Goal: Task Accomplishment & Management: Manage account settings

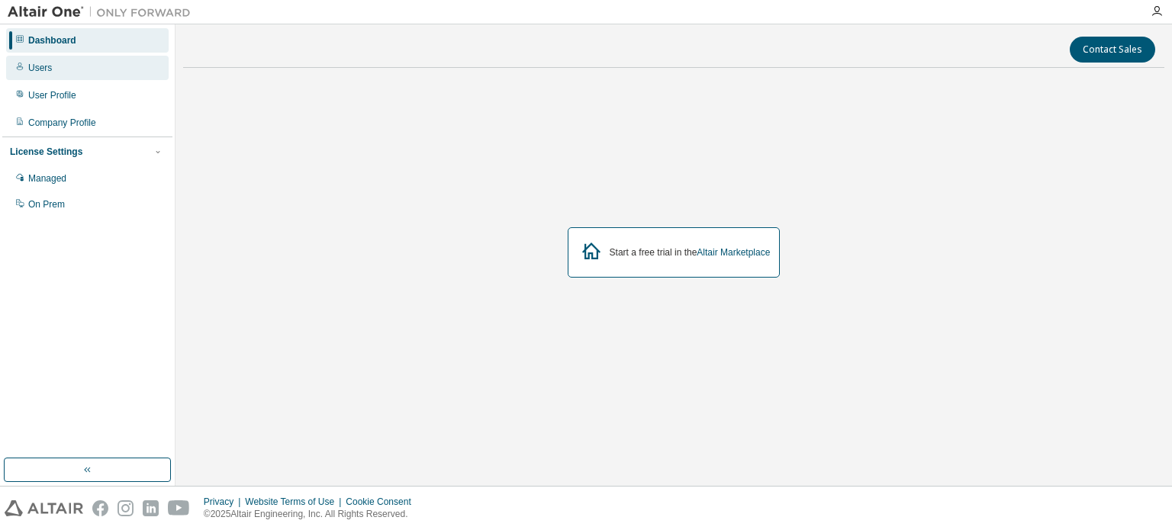
click at [63, 72] on div "Users" at bounding box center [87, 68] width 163 height 24
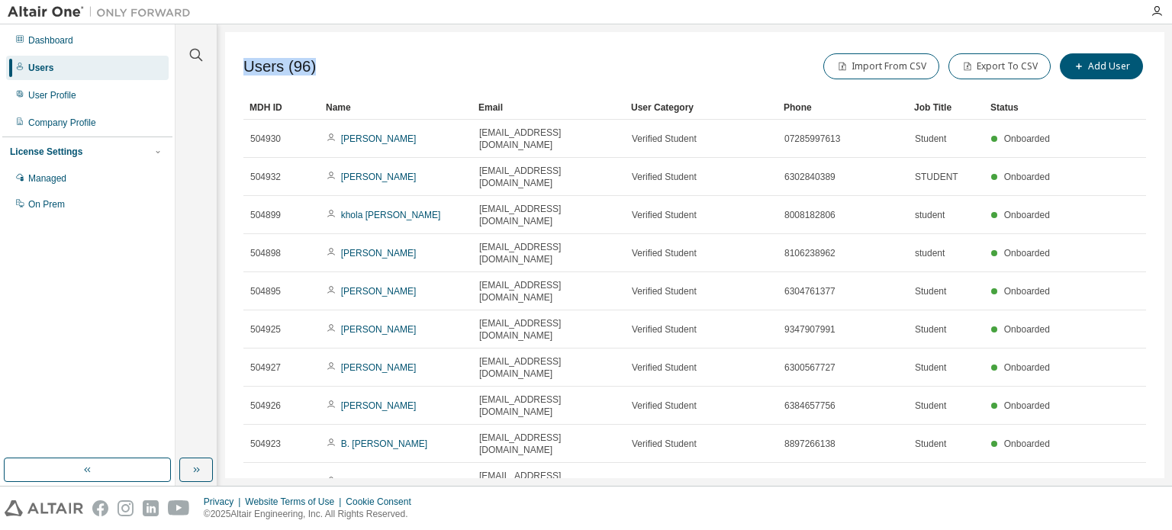
drag, startPoint x: 314, startPoint y: 67, endPoint x: 234, endPoint y: 64, distance: 80.2
click at [234, 64] on div "Users (96) Import From CSV Export To CSV Add User Clear Load Save Save As Field…" at bounding box center [694, 255] width 939 height 446
click at [331, 69] on div "Users (96) Import From CSV Export To CSV Add User" at bounding box center [694, 66] width 903 height 32
drag, startPoint x: 317, startPoint y: 69, endPoint x: 240, endPoint y: 68, distance: 77.1
click at [240, 68] on div "Users (96) Import From CSV Export To CSV Add User Clear Load Save Save As Field…" at bounding box center [694, 255] width 939 height 446
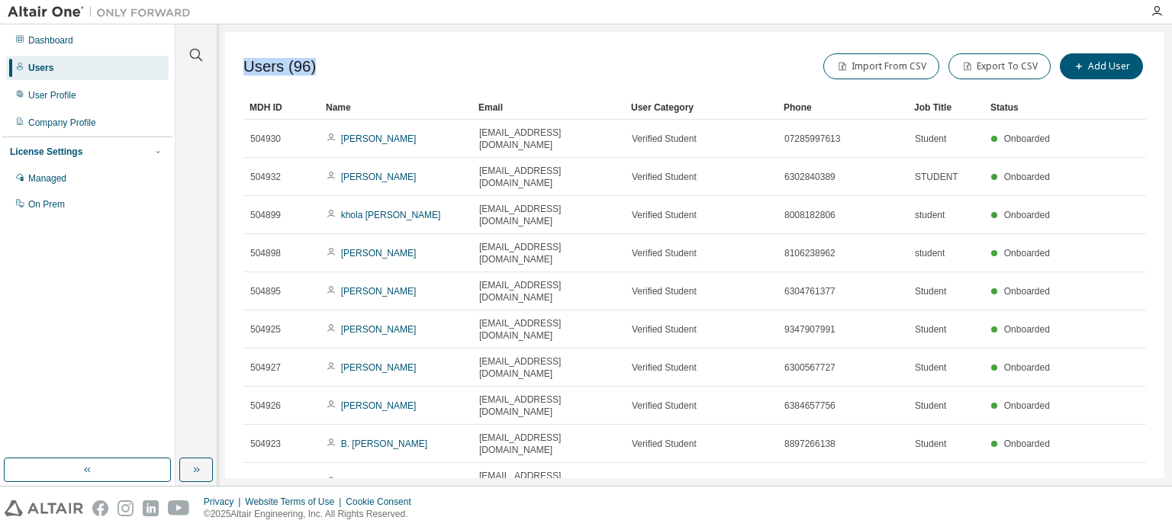
click at [407, 79] on div "Users (96) Import From CSV Export To CSV Add User" at bounding box center [694, 66] width 903 height 32
drag, startPoint x: 243, startPoint y: 63, endPoint x: 311, endPoint y: 63, distance: 67.9
click at [311, 63] on div "Users (96) Import From CSV Export To CSV Add User" at bounding box center [694, 66] width 903 height 32
click at [329, 66] on div "Users (96) Import From CSV Export To CSV Add User" at bounding box center [694, 66] width 903 height 32
drag, startPoint x: 317, startPoint y: 72, endPoint x: 246, endPoint y: 72, distance: 71.0
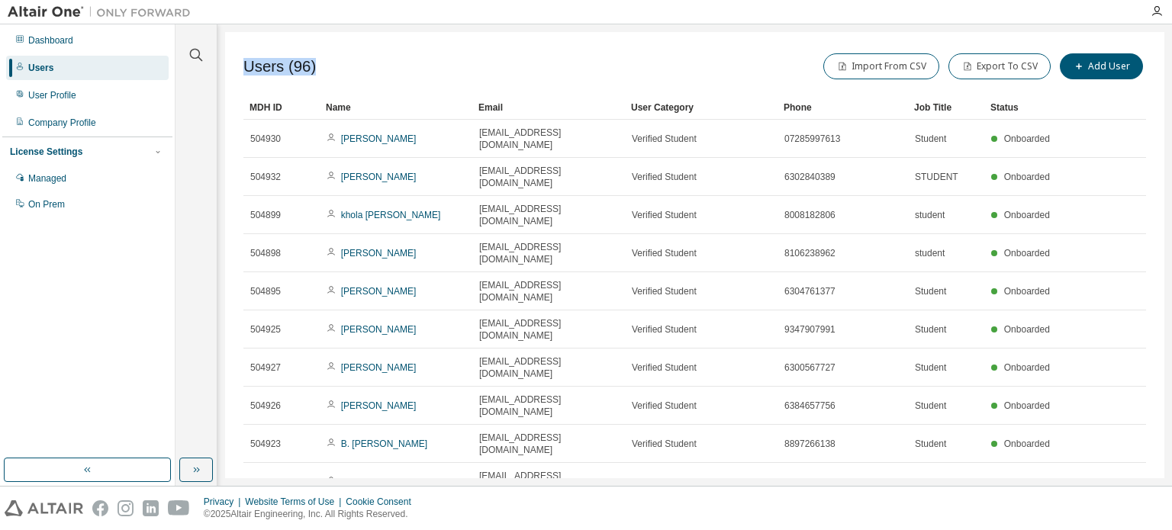
click at [246, 72] on div "Users (96) Import From CSV Export To CSV Add User" at bounding box center [694, 66] width 903 height 32
click at [360, 58] on div "Users (96) Import From CSV Export To CSV Add User" at bounding box center [694, 66] width 903 height 32
click at [1106, 71] on button "Add User" at bounding box center [1101, 66] width 83 height 26
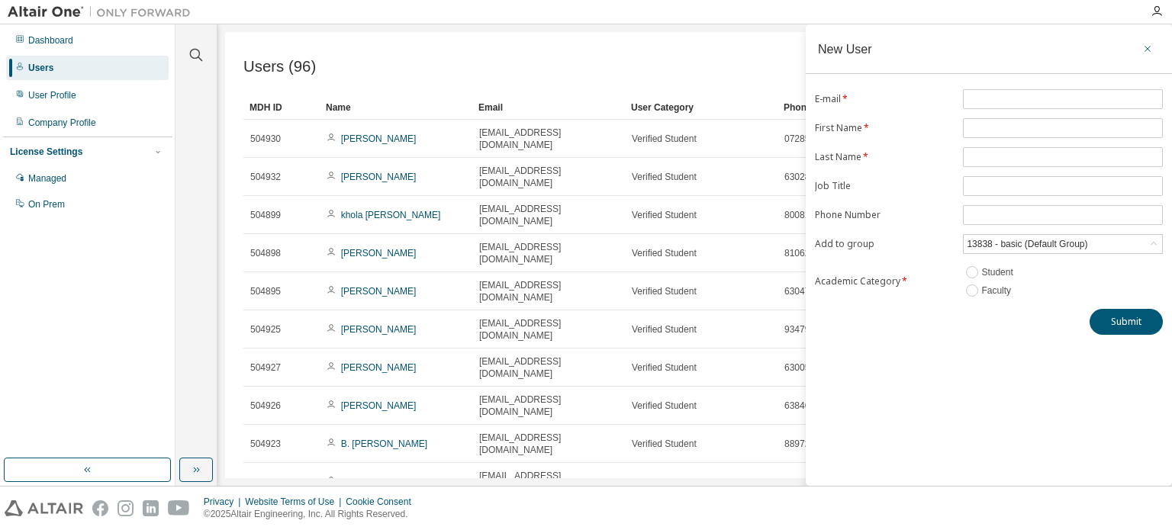
click at [1146, 43] on icon "button" at bounding box center [1147, 49] width 11 height 12
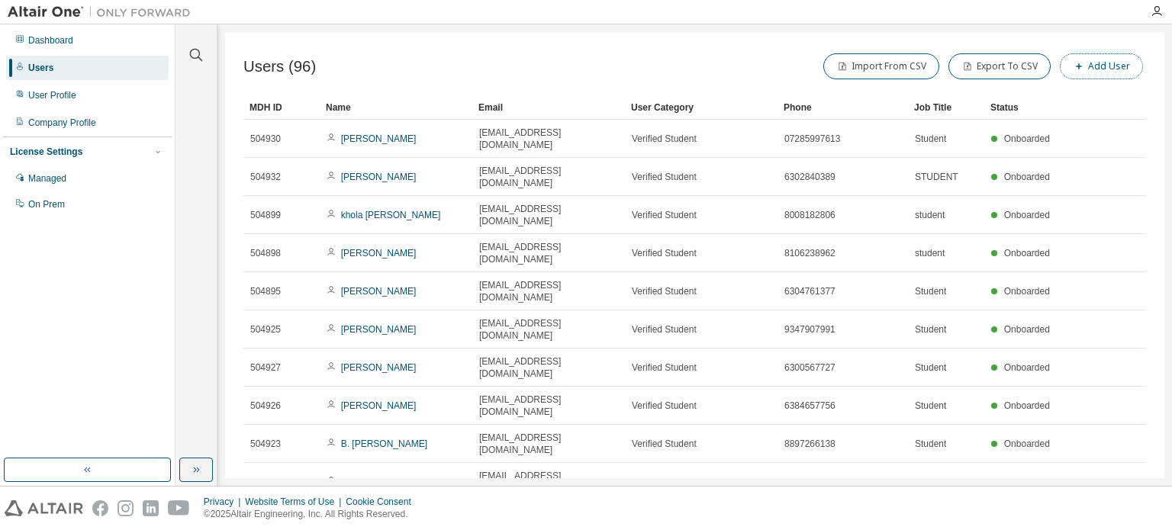
click at [1125, 66] on button "Add User" at bounding box center [1101, 66] width 83 height 26
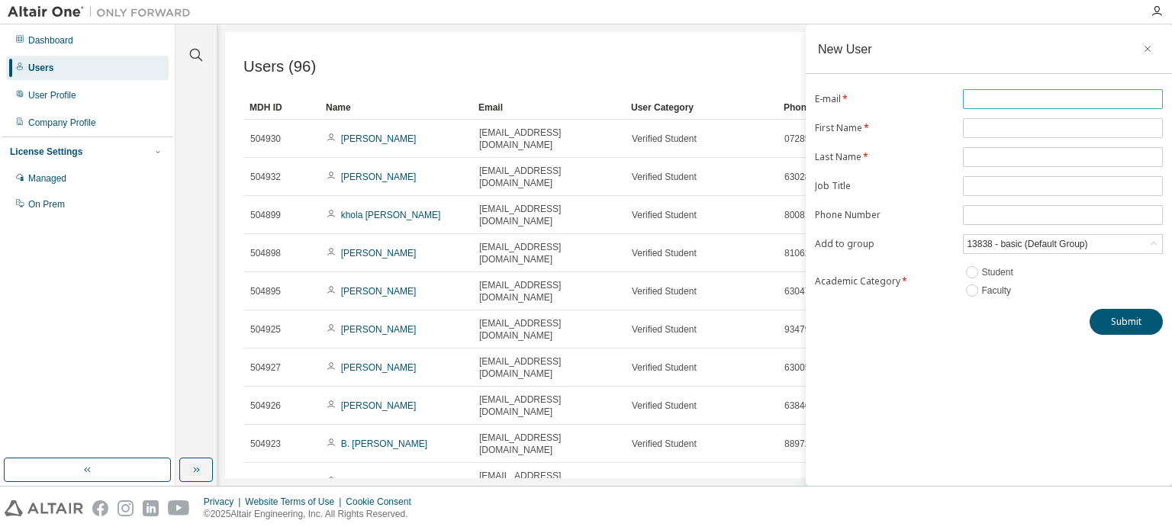
click at [986, 97] on input "text" at bounding box center [1063, 99] width 192 height 12
click at [882, 353] on div "New User E-mail * First Name * Last Name * Job Title Phone Number Add to group …" at bounding box center [989, 255] width 366 height 462
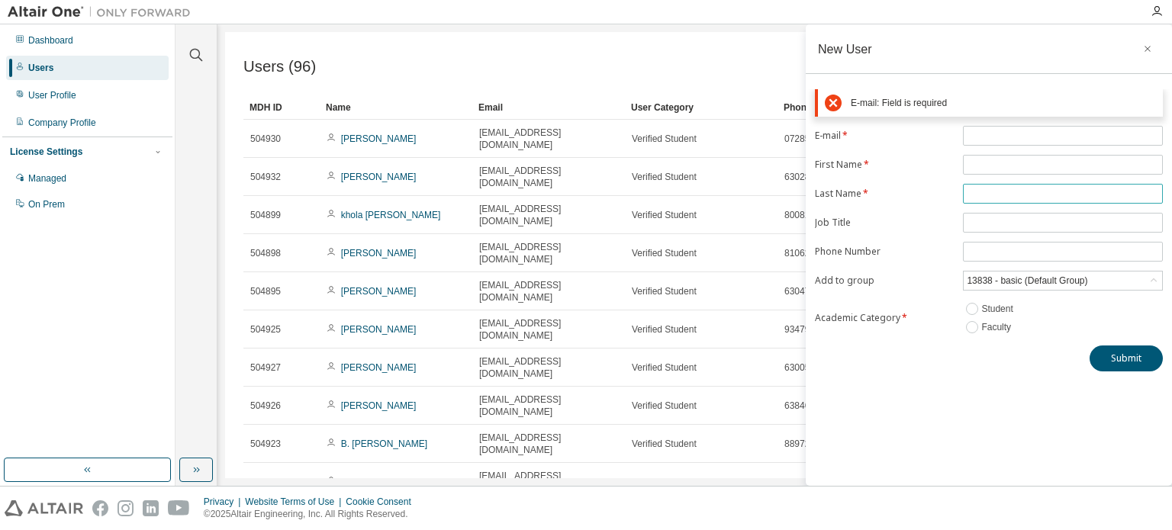
click at [975, 190] on input "text" at bounding box center [1063, 194] width 192 height 12
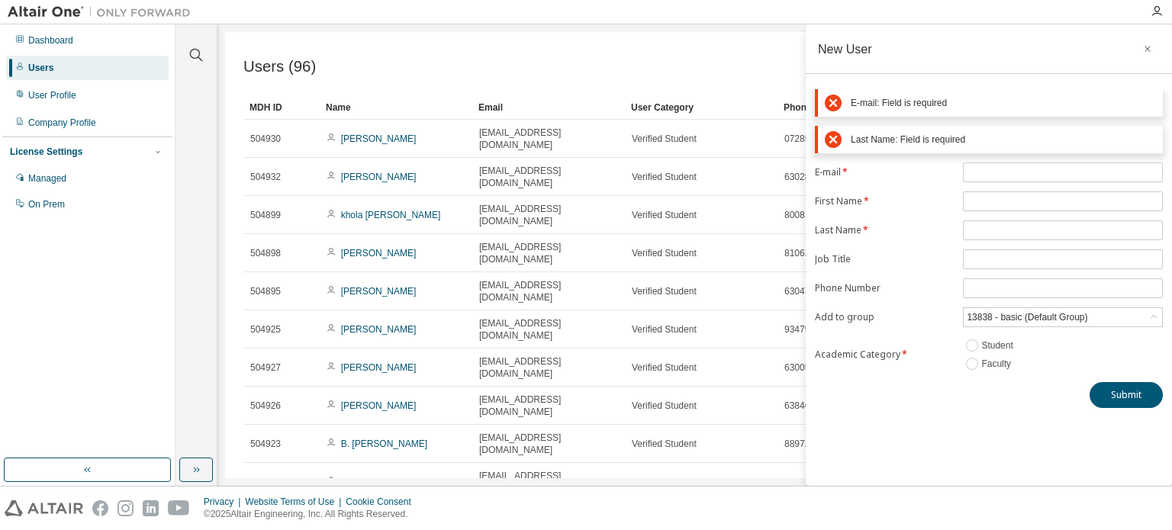
click at [937, 399] on div "New User E-mail: Field is required Last Name: Field is required E-mail * First …" at bounding box center [989, 255] width 366 height 462
click at [1148, 45] on icon "button" at bounding box center [1147, 49] width 11 height 12
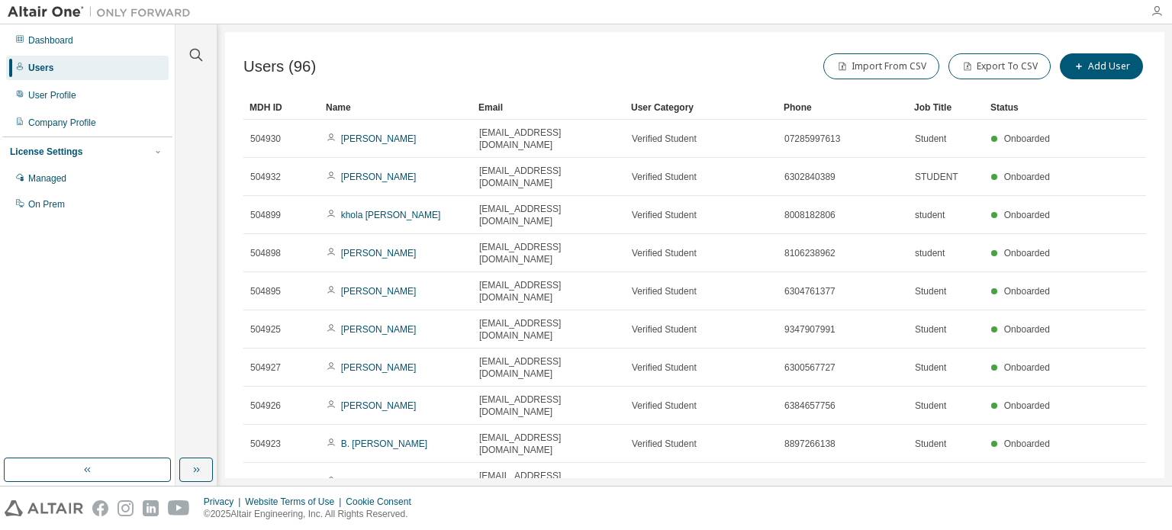
click at [1154, 7] on icon "button" at bounding box center [1156, 11] width 12 height 12
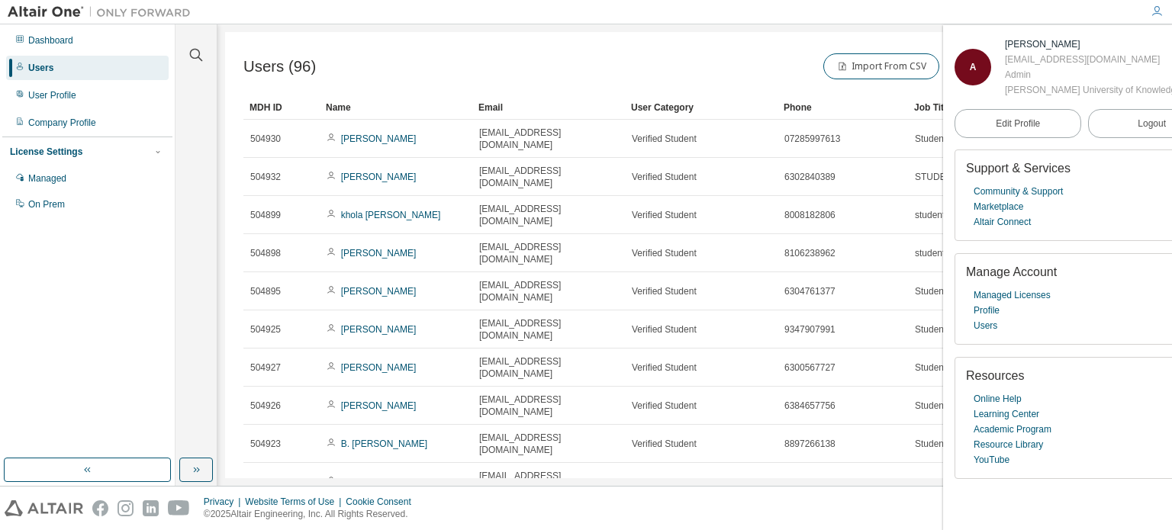
drag, startPoint x: 989, startPoint y: 127, endPoint x: 947, endPoint y: 134, distance: 42.5
click at [947, 134] on div "A Anvesh Katta b182174@rgukt.ac.in Admin Rajiv Gandhi University of Knowledge T…" at bounding box center [1085, 277] width 284 height 505
click at [1005, 82] on div "Admin" at bounding box center [1109, 74] width 209 height 15
drag, startPoint x: 984, startPoint y: 124, endPoint x: 959, endPoint y: 127, distance: 25.3
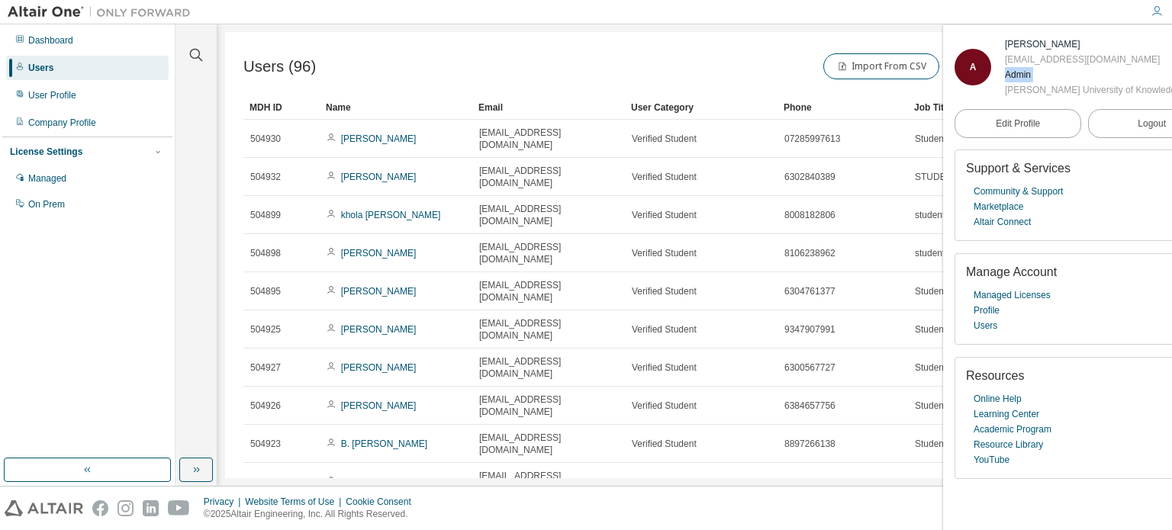
click at [1005, 82] on div "Admin" at bounding box center [1109, 74] width 209 height 15
click at [775, 57] on div "Import From CSV Export To CSV Add User" at bounding box center [921, 66] width 452 height 32
click at [1041, 21] on div at bounding box center [669, 12] width 943 height 24
click at [1042, 18] on div at bounding box center [669, 12] width 943 height 24
click at [777, 58] on div "Import From CSV Export To CSV Add User" at bounding box center [921, 66] width 452 height 32
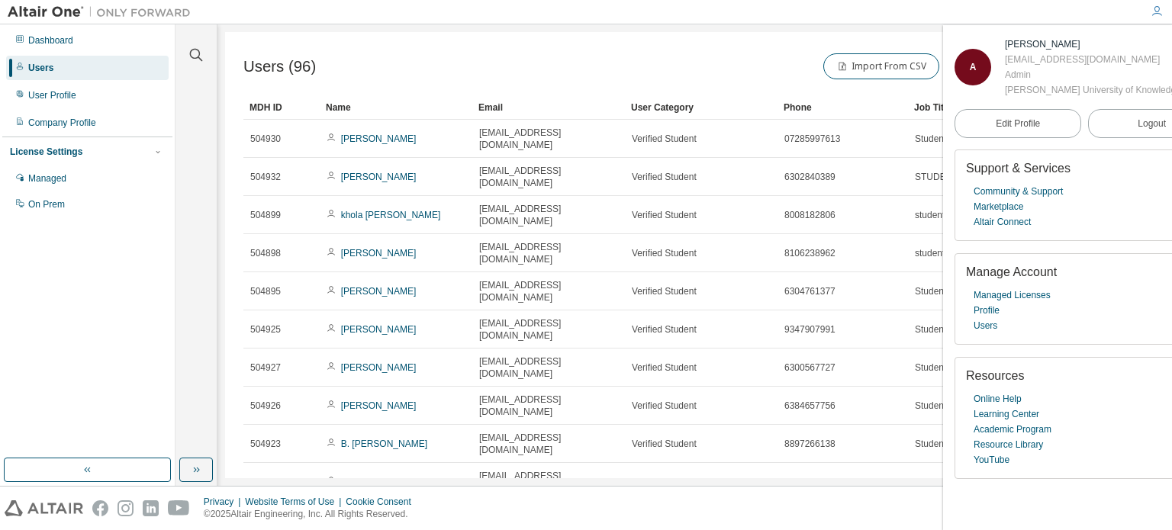
click at [632, 26] on div "Clear all Status Onboarded Pending Sent Delivered Bounced Under Review Revoked …" at bounding box center [673, 255] width 996 height 462
click at [1150, 11] on icon "button" at bounding box center [1156, 11] width 12 height 12
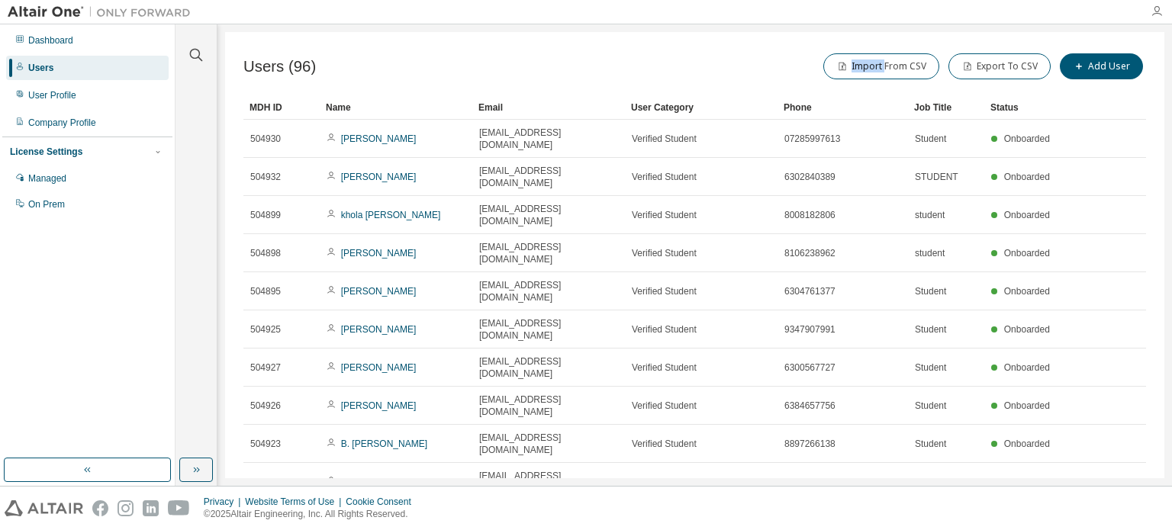
click at [1161, 8] on icon "button" at bounding box center [1156, 11] width 12 height 12
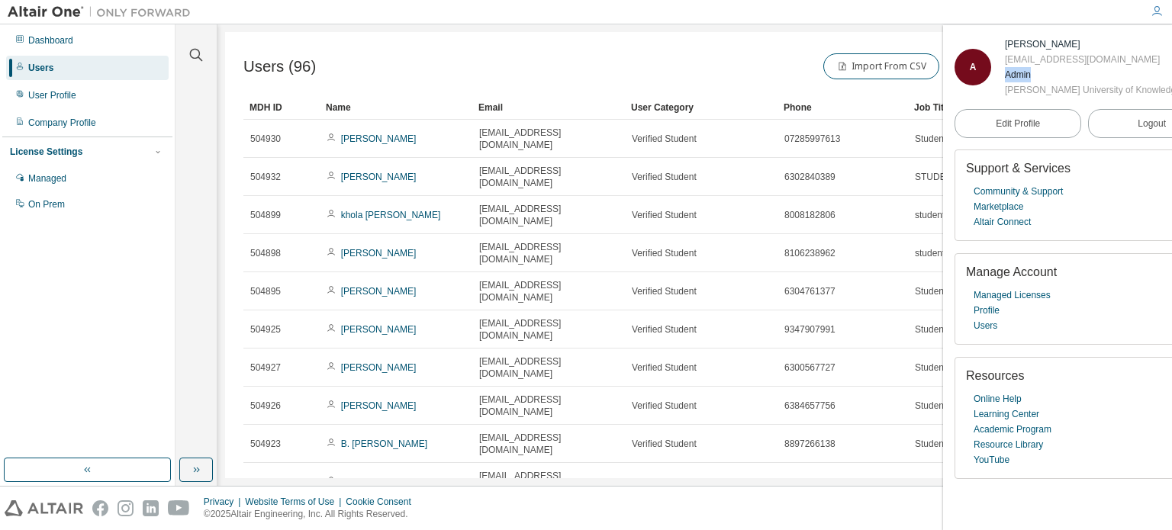
drag, startPoint x: 985, startPoint y: 131, endPoint x: 949, endPoint y: 129, distance: 35.9
click at [949, 129] on div "A Anvesh Katta b182174@rgukt.ac.in Admin Rajiv Gandhi University of Knowledge T…" at bounding box center [1085, 277] width 284 height 505
click at [766, 59] on div "Import From CSV Export To CSV Add User" at bounding box center [921, 66] width 452 height 32
drag, startPoint x: 989, startPoint y: 129, endPoint x: 962, endPoint y: 132, distance: 27.6
click at [1005, 82] on div "Admin" at bounding box center [1109, 74] width 209 height 15
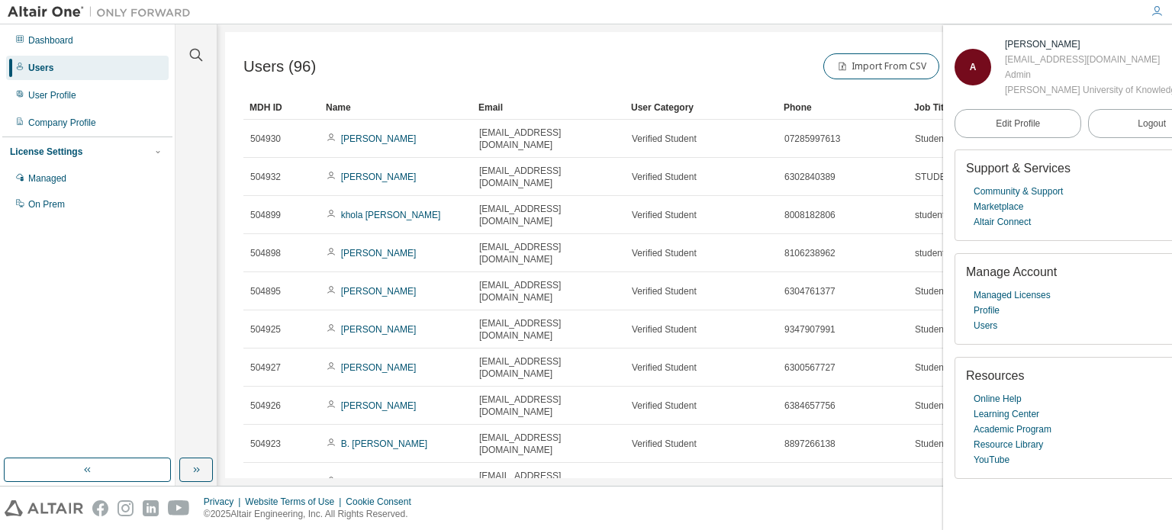
click at [757, 35] on div "Users (96) Import From CSV Export To CSV Add User Clear Load Save Save As Field…" at bounding box center [694, 255] width 939 height 446
click at [755, 45] on div "Users (96) Import From CSV Export To CSV Add User Clear Load Save Save As Field…" at bounding box center [694, 255] width 939 height 446
click at [1154, 5] on div at bounding box center [1156, 11] width 31 height 23
click at [1157, 14] on icon "button" at bounding box center [1156, 11] width 12 height 12
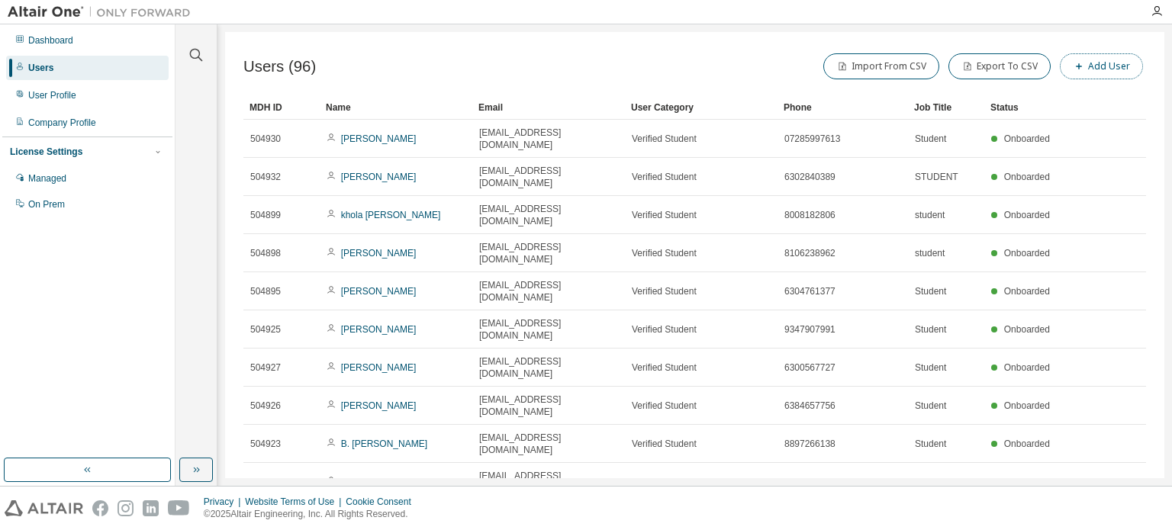
click at [1098, 67] on button "Add User" at bounding box center [1101, 66] width 83 height 26
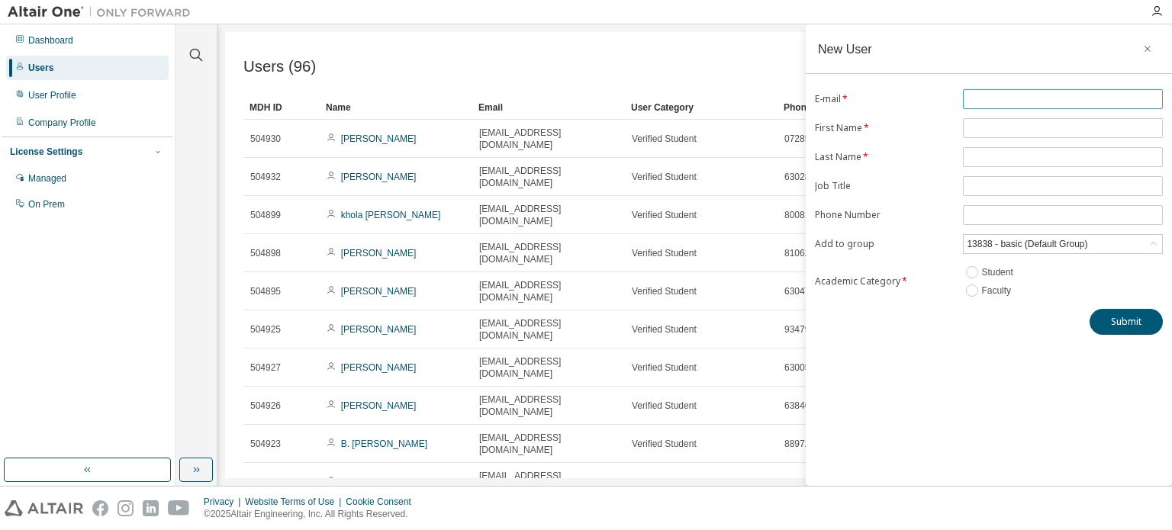
click at [1017, 102] on input "text" at bounding box center [1063, 99] width 192 height 12
click at [897, 348] on div "New User E-mail * First Name * Last Name * Job Title Phone Number Add to group …" at bounding box center [989, 255] width 366 height 462
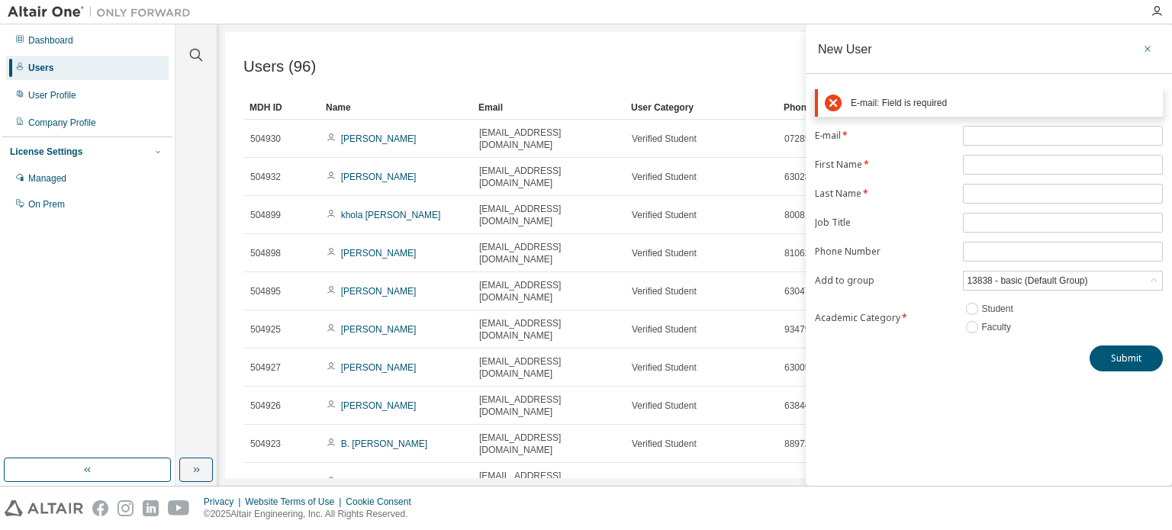
click at [1150, 49] on icon "button" at bounding box center [1147, 49] width 11 height 12
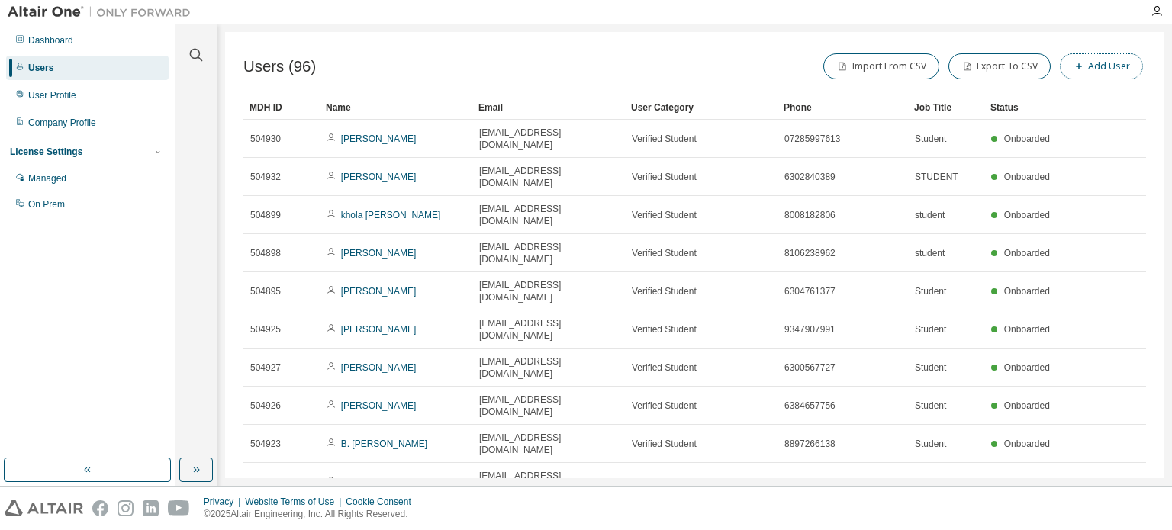
click at [1117, 72] on button "Add User" at bounding box center [1101, 66] width 83 height 26
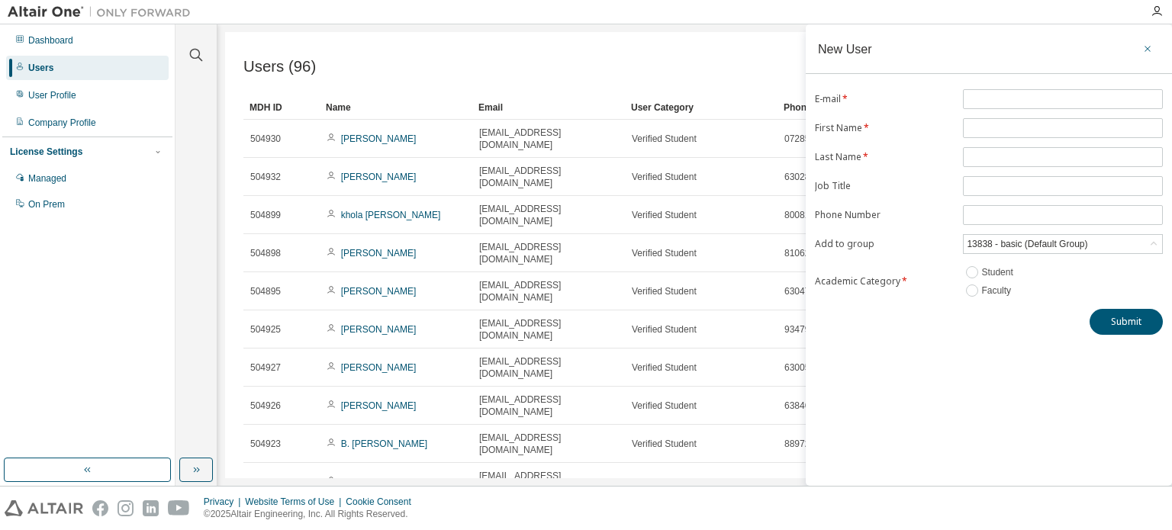
click at [1147, 50] on icon "button" at bounding box center [1147, 49] width 11 height 12
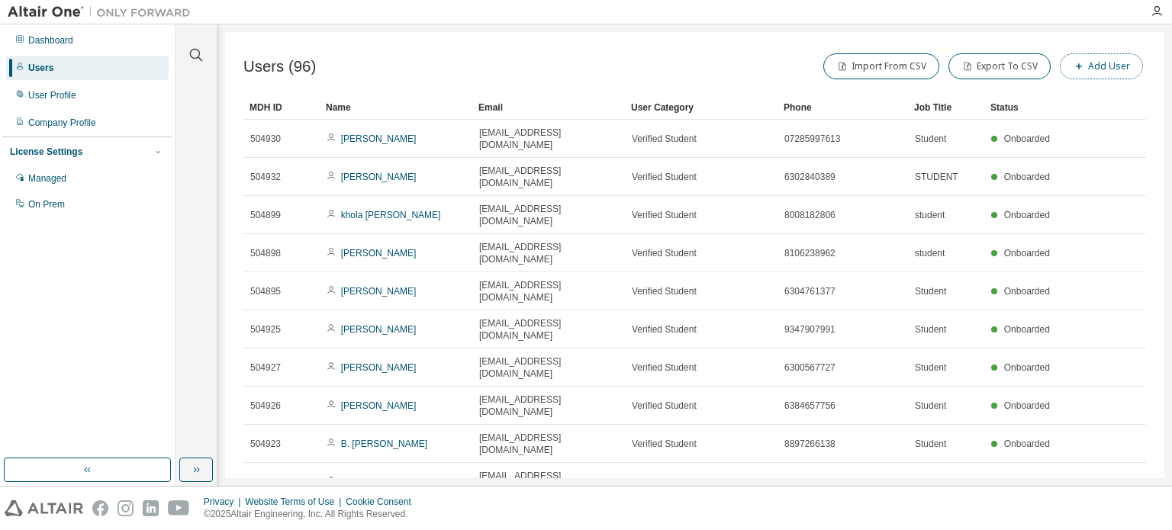
click at [1096, 77] on button "Add User" at bounding box center [1101, 66] width 83 height 26
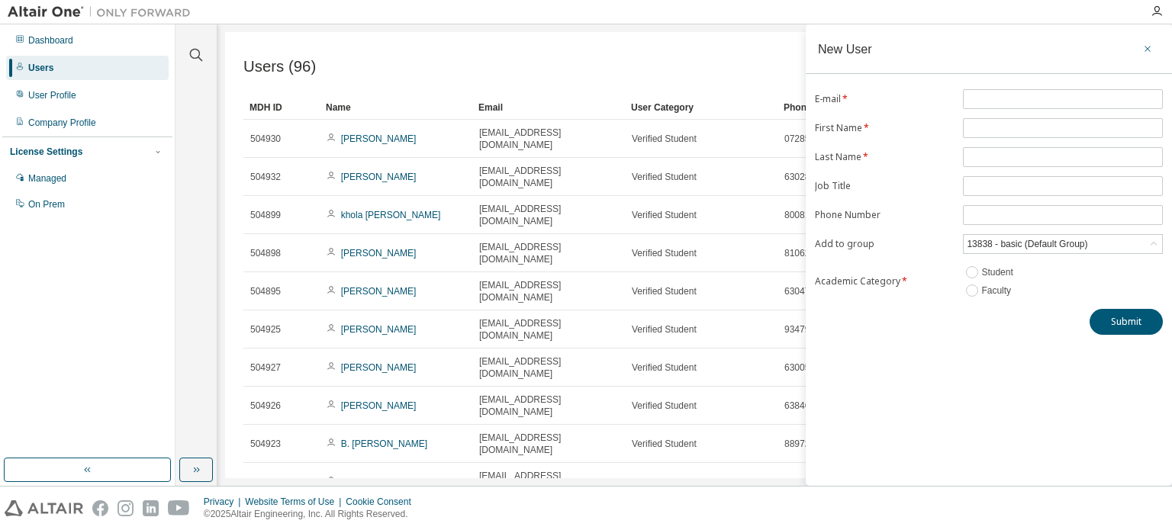
click at [1150, 54] on icon "button" at bounding box center [1147, 49] width 11 height 12
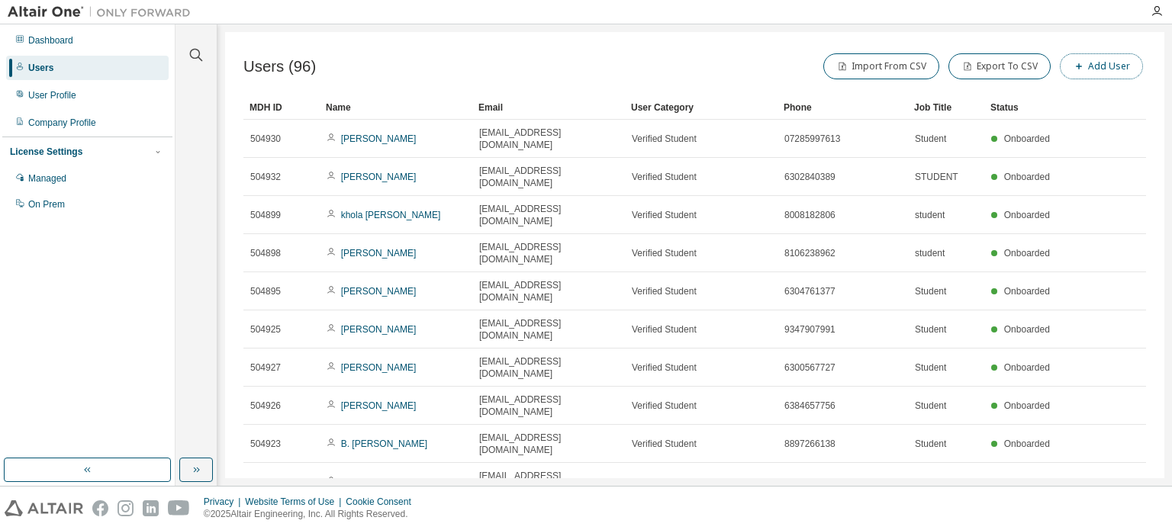
click at [1096, 67] on button "Add User" at bounding box center [1101, 66] width 83 height 26
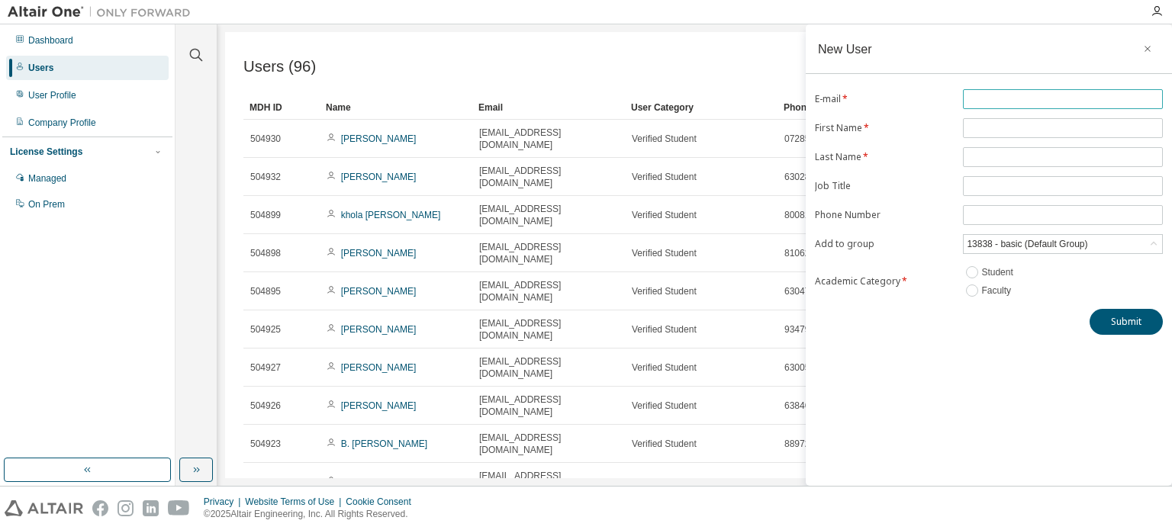
click at [999, 93] on input "text" at bounding box center [1063, 99] width 192 height 12
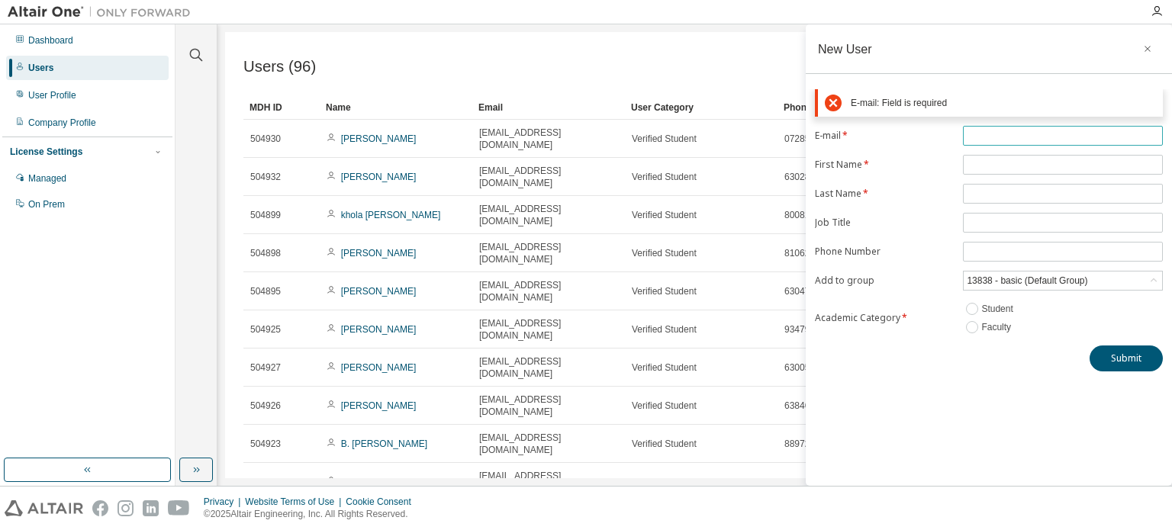
paste input "**********"
type input "**********"
click at [1000, 163] on form "**********" at bounding box center [989, 231] width 348 height 211
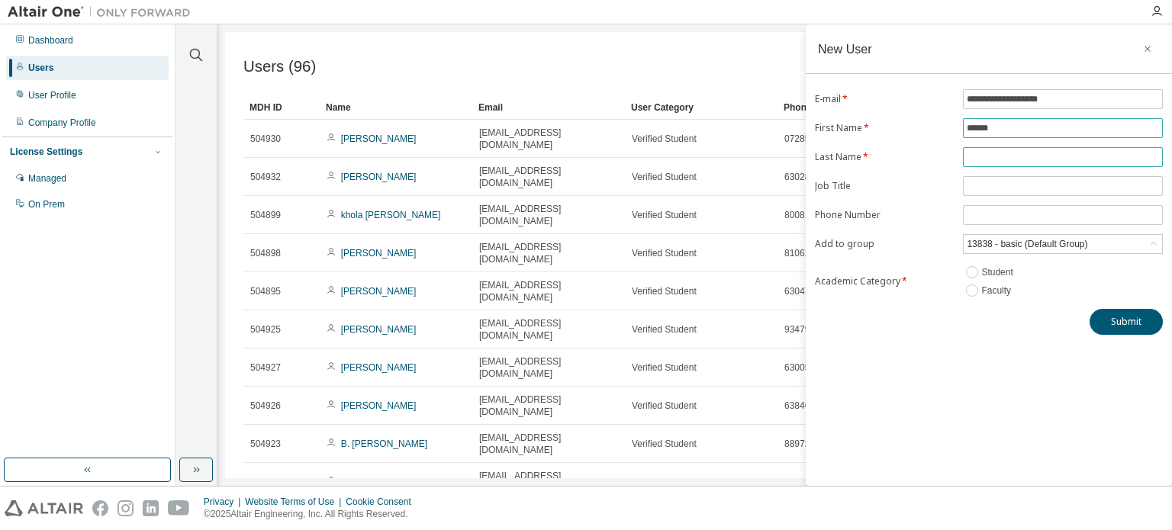
type input "******"
click at [995, 149] on span at bounding box center [1063, 157] width 200 height 20
click at [998, 164] on span at bounding box center [1063, 157] width 200 height 20
click at [1001, 158] on input "text" at bounding box center [1063, 157] width 192 height 12
type input "********"
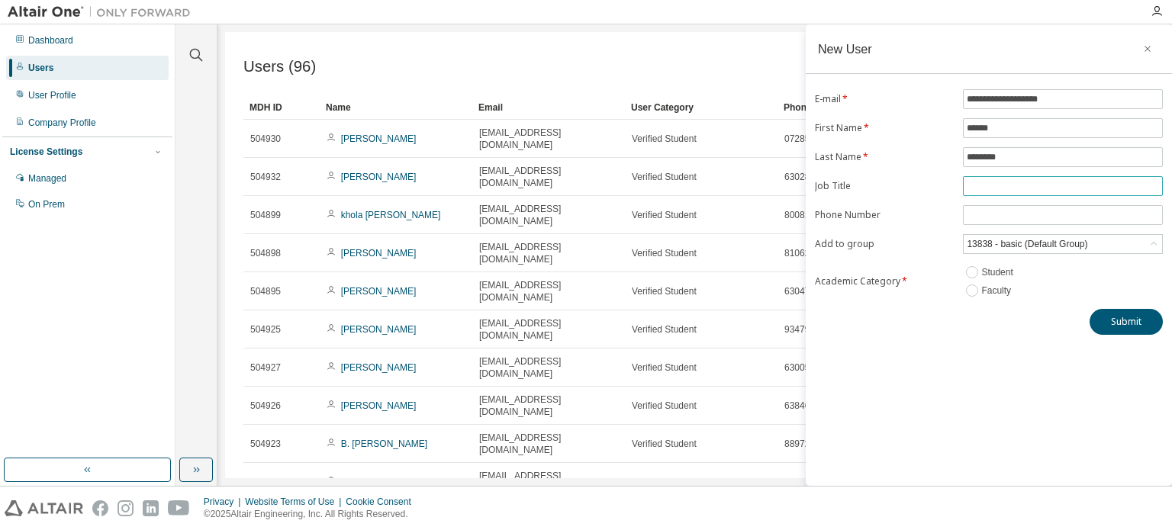
click at [1004, 182] on input "text" at bounding box center [1063, 186] width 192 height 12
type input "*******"
click at [989, 223] on span at bounding box center [1063, 215] width 200 height 20
click at [993, 218] on input "tel" at bounding box center [1063, 215] width 192 height 12
paste input "**********"
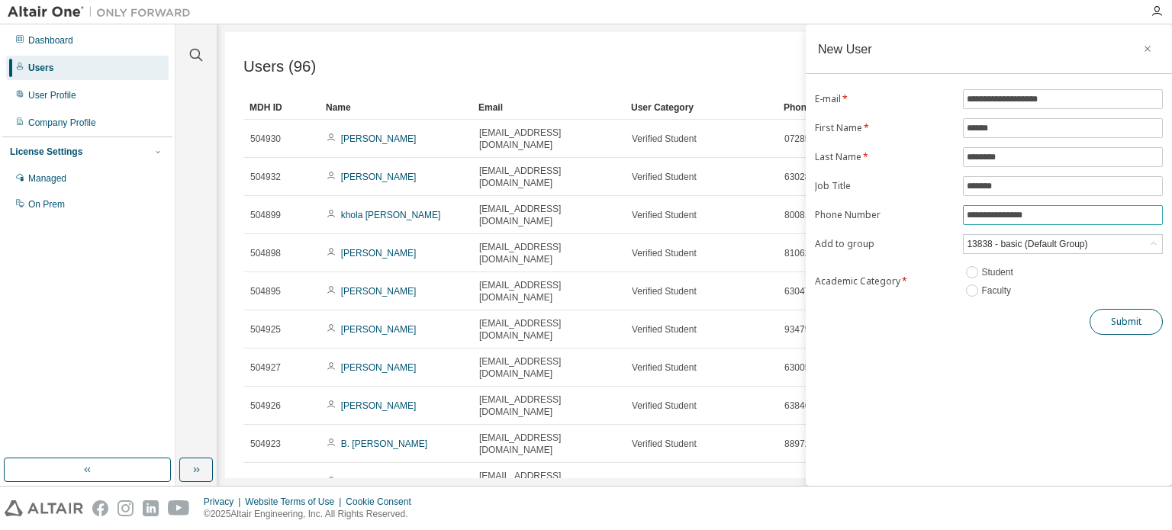
type input "**********"
click at [1115, 322] on button "Submit" at bounding box center [1125, 322] width 73 height 26
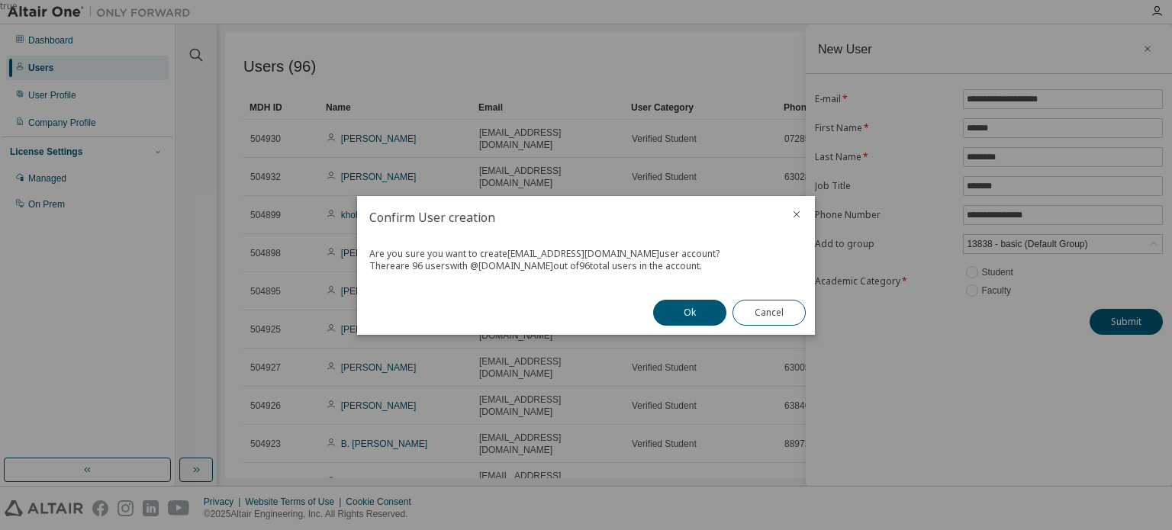
click at [801, 217] on icon "close" at bounding box center [796, 214] width 12 height 12
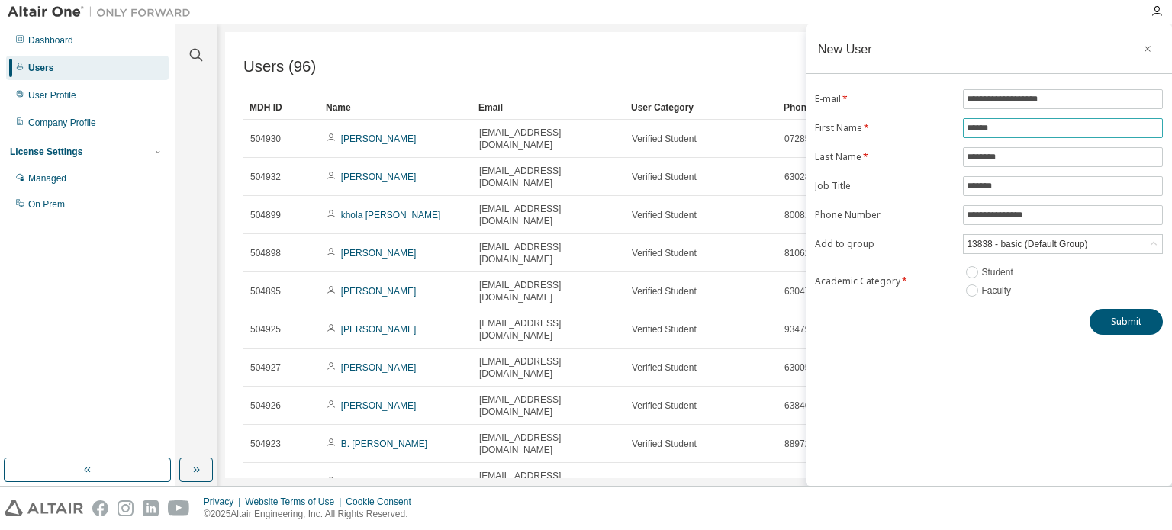
click at [982, 129] on input "******" at bounding box center [1063, 128] width 192 height 12
type input "*******"
click at [1124, 324] on button "Submit" at bounding box center [1125, 322] width 73 height 26
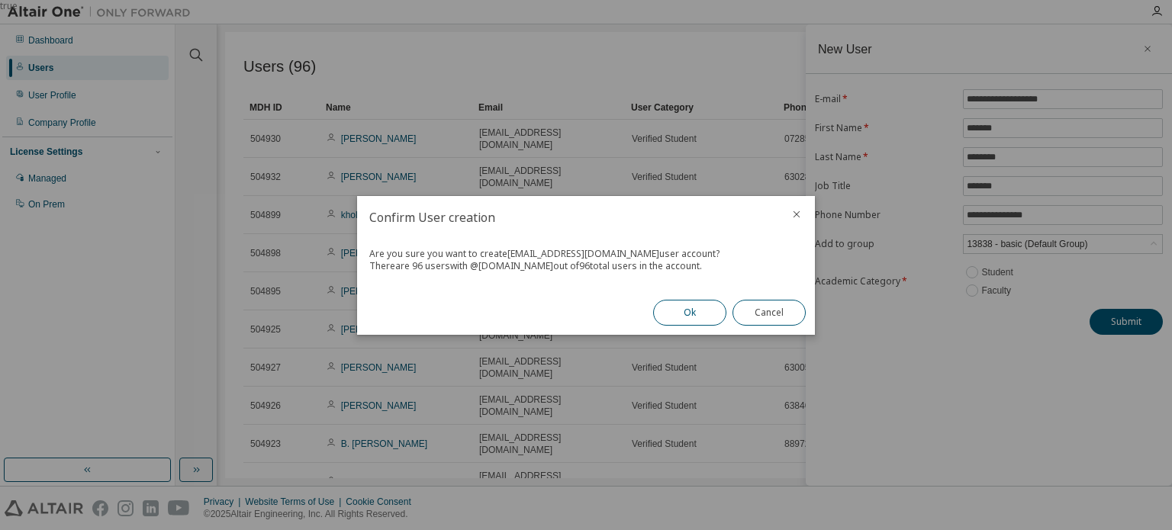
click at [684, 320] on button "Ok" at bounding box center [689, 313] width 73 height 26
click at [772, 304] on button "Close" at bounding box center [768, 313] width 73 height 26
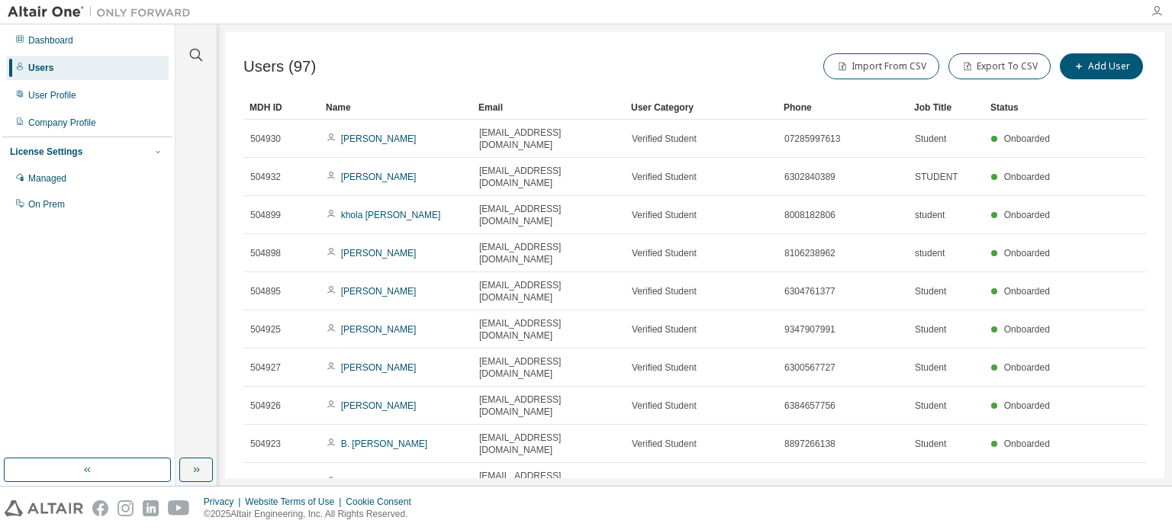
click at [1154, 11] on icon "button" at bounding box center [1156, 11] width 12 height 12
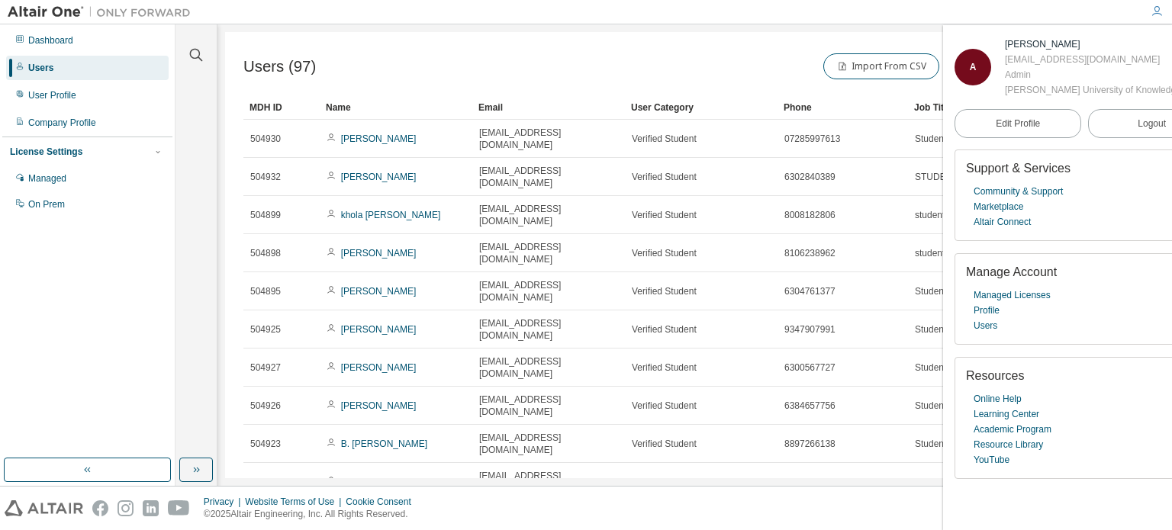
click at [873, 24] on div "Clear all Status Onboarded Pending Sent Delivered Bounced Under Review Revoked …" at bounding box center [673, 255] width 996 height 462
click at [1154, 13] on icon "button" at bounding box center [1156, 11] width 12 height 12
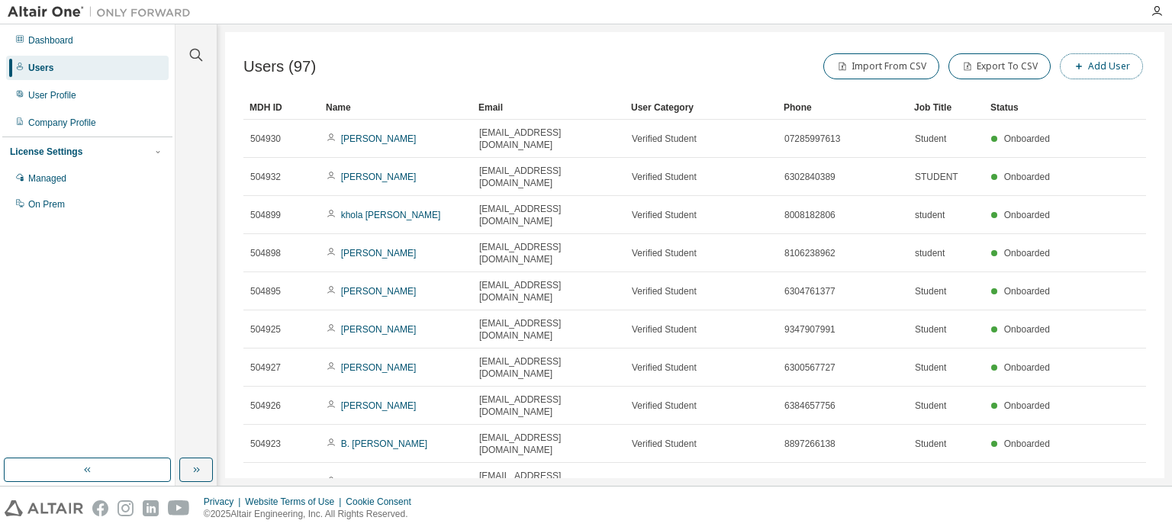
click at [1109, 72] on button "Add User" at bounding box center [1101, 66] width 83 height 26
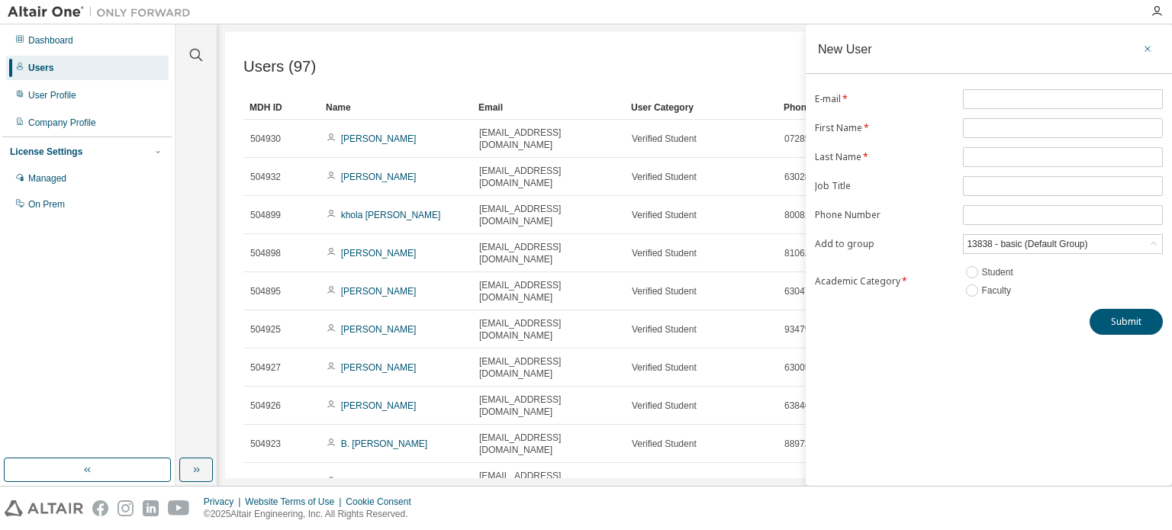
click at [1142, 45] on icon "button" at bounding box center [1147, 49] width 11 height 12
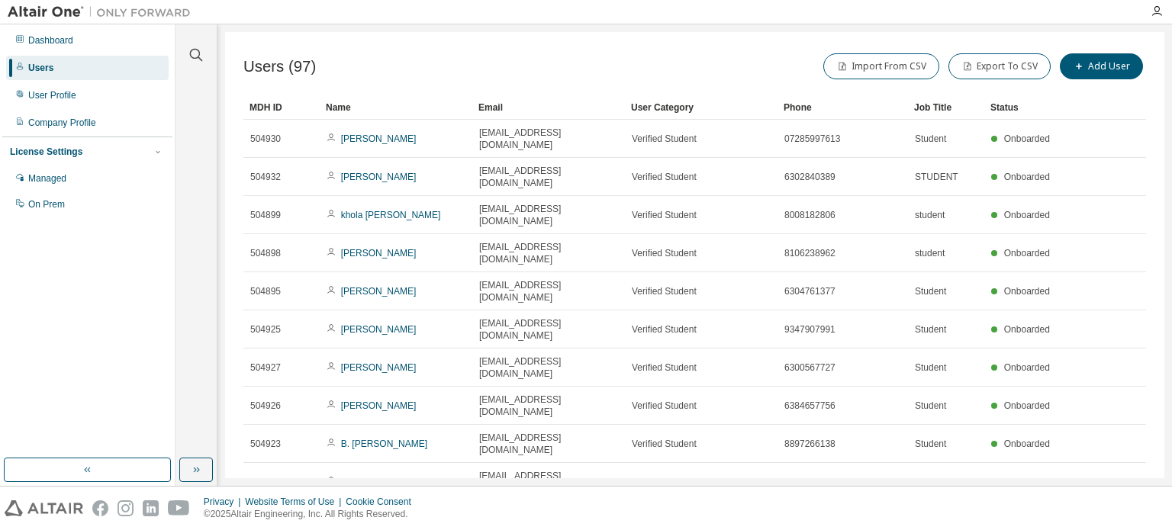
click at [1134, 510] on icon "button" at bounding box center [1130, 519] width 18 height 18
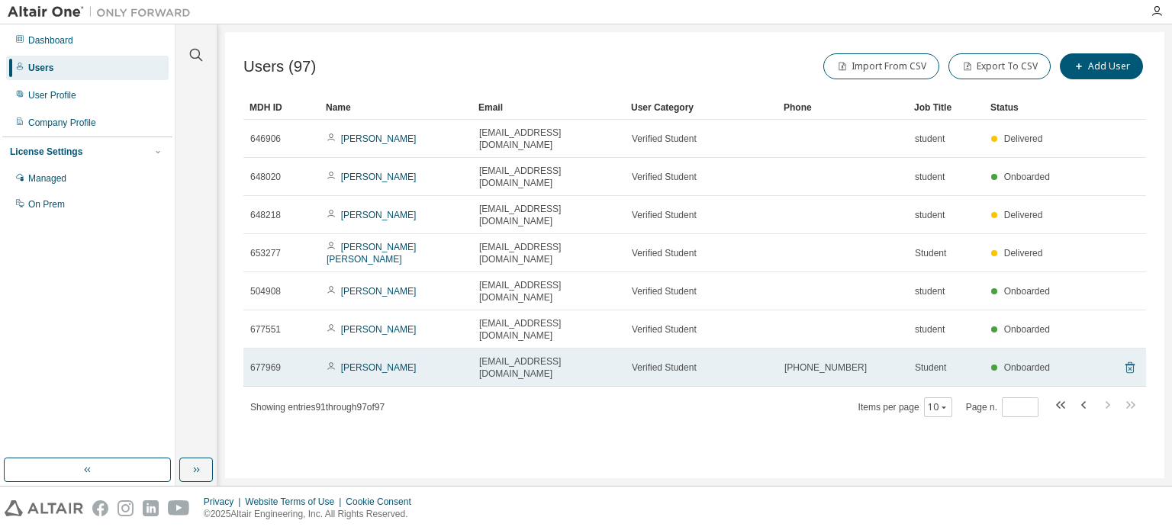
click at [1128, 359] on icon at bounding box center [1130, 368] width 14 height 18
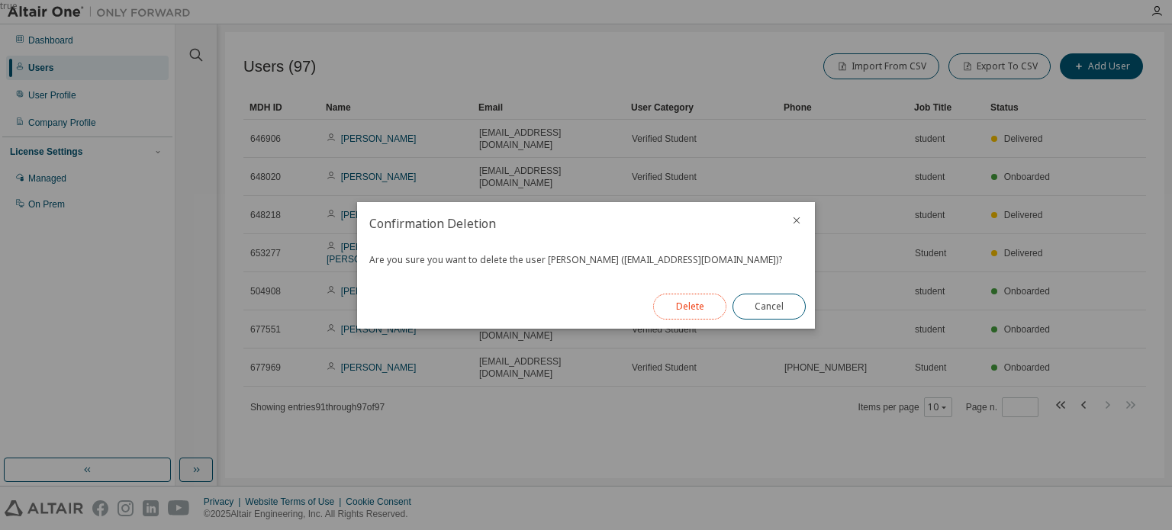
click at [694, 304] on button "Delete" at bounding box center [689, 307] width 73 height 26
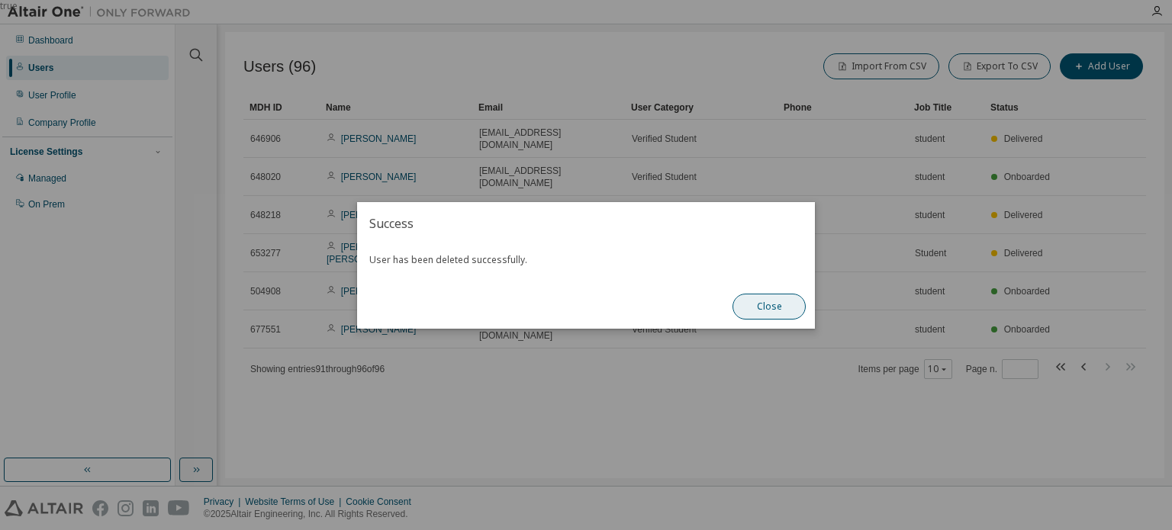
click at [760, 307] on button "Close" at bounding box center [768, 307] width 73 height 26
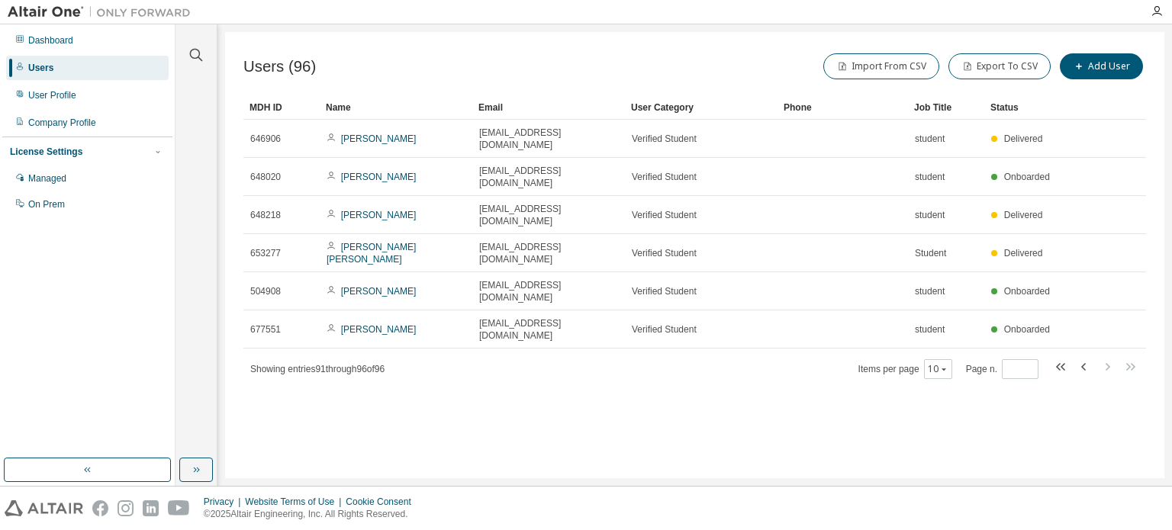
click at [1066, 358] on icon "button" at bounding box center [1061, 367] width 18 height 18
type input "*"
